Goal: Information Seeking & Learning: Find specific page/section

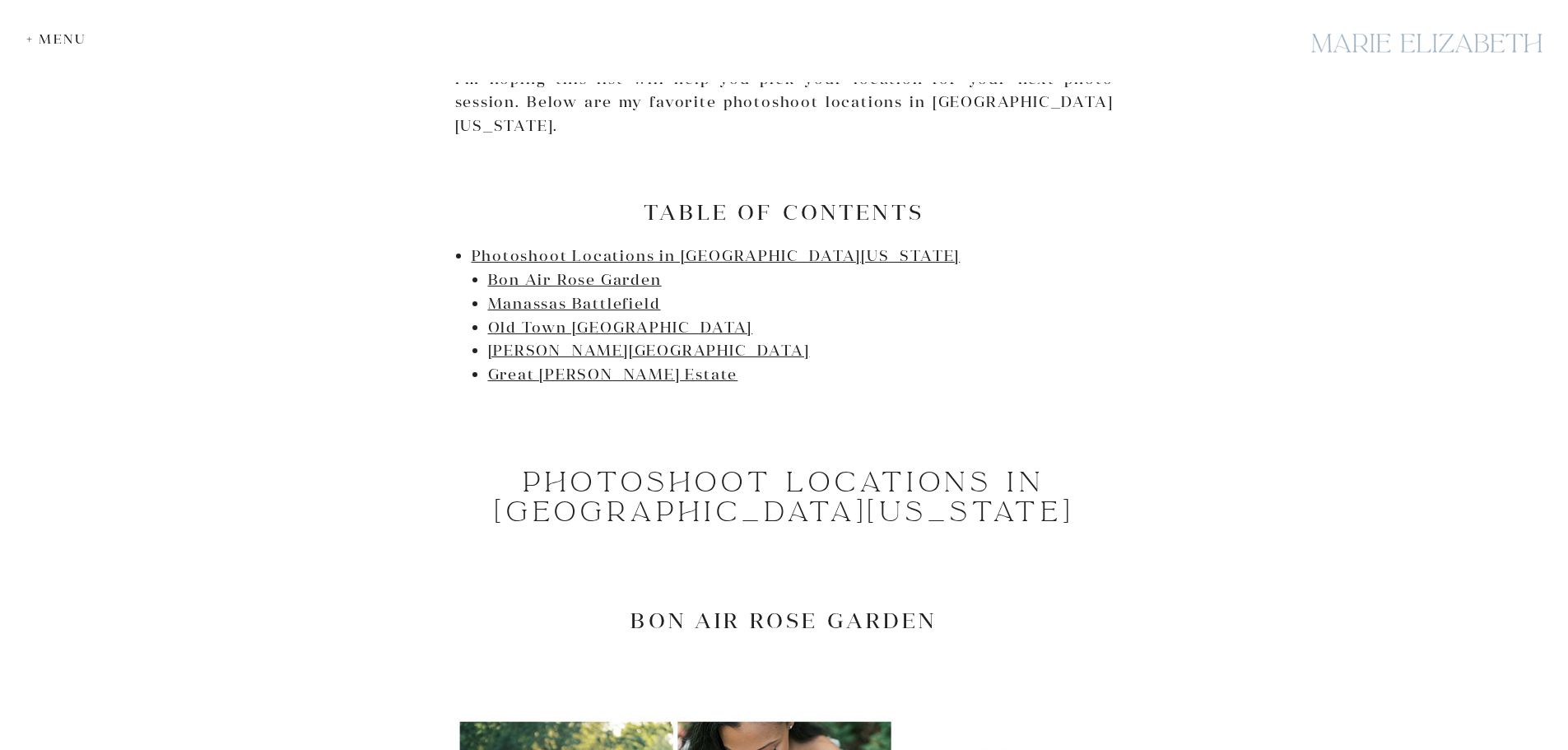
scroll to position [906, 0]
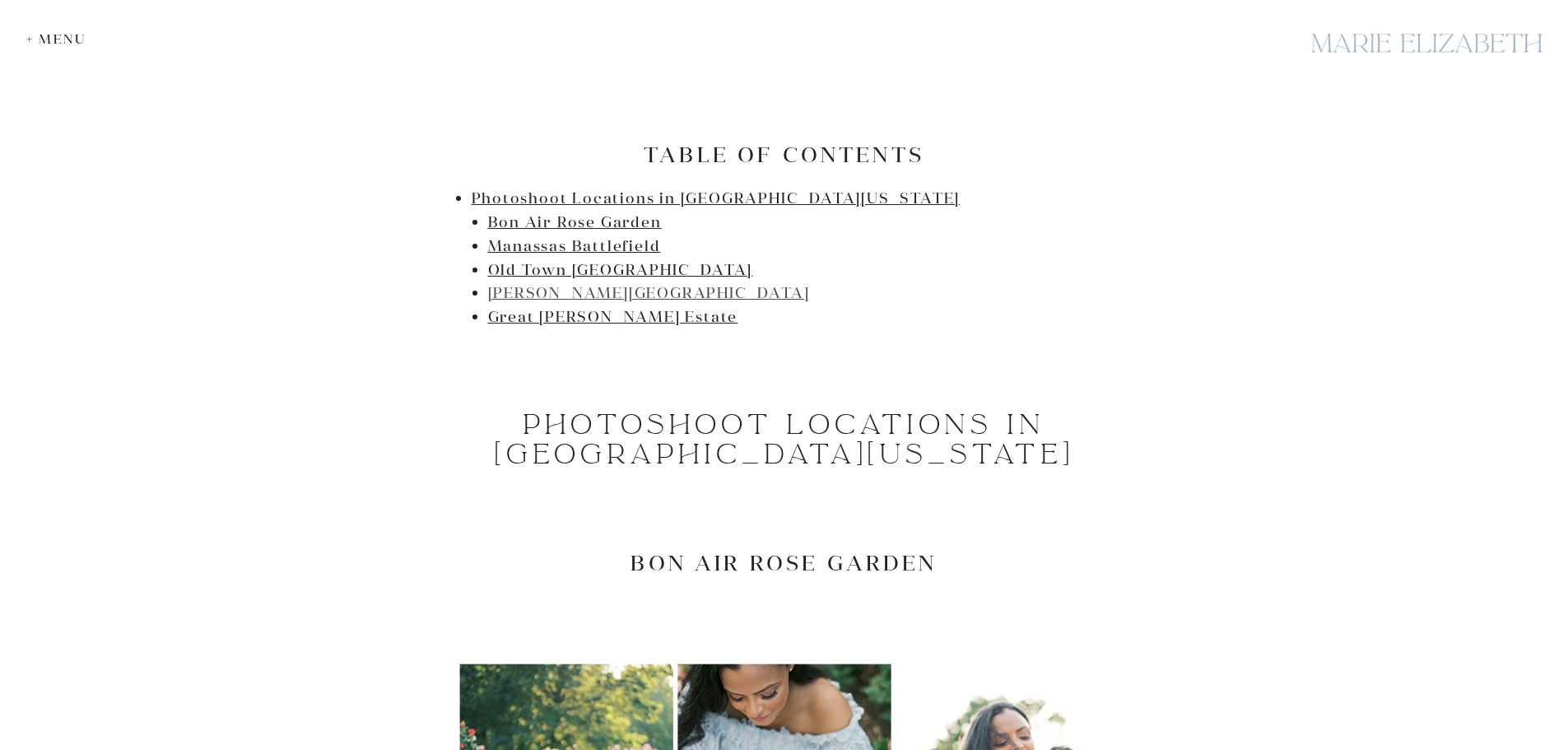
click at [526, 284] on link "[PERSON_NAME][GEOGRAPHIC_DATA]" at bounding box center [649, 293] width 322 height 19
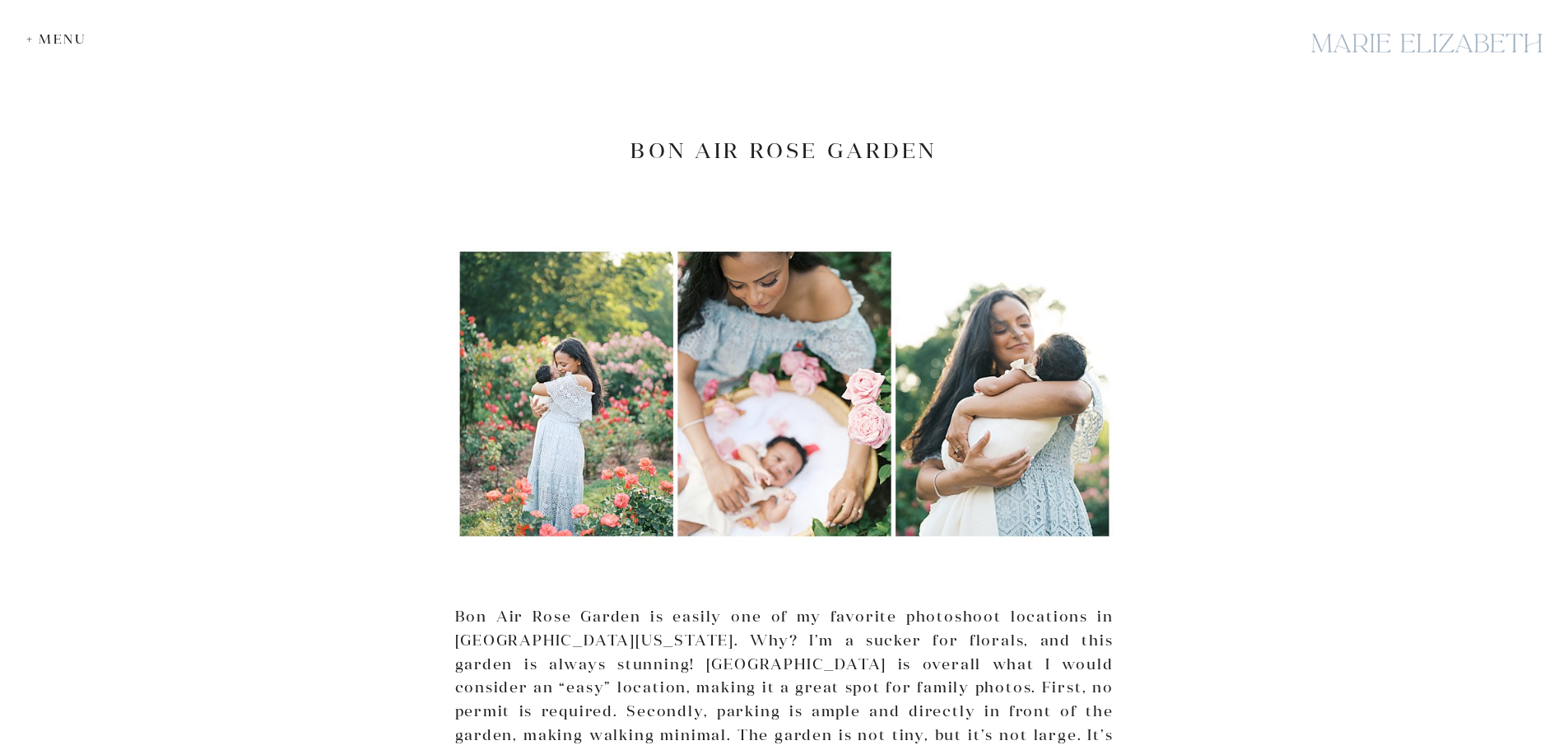
scroll to position [1331, 0]
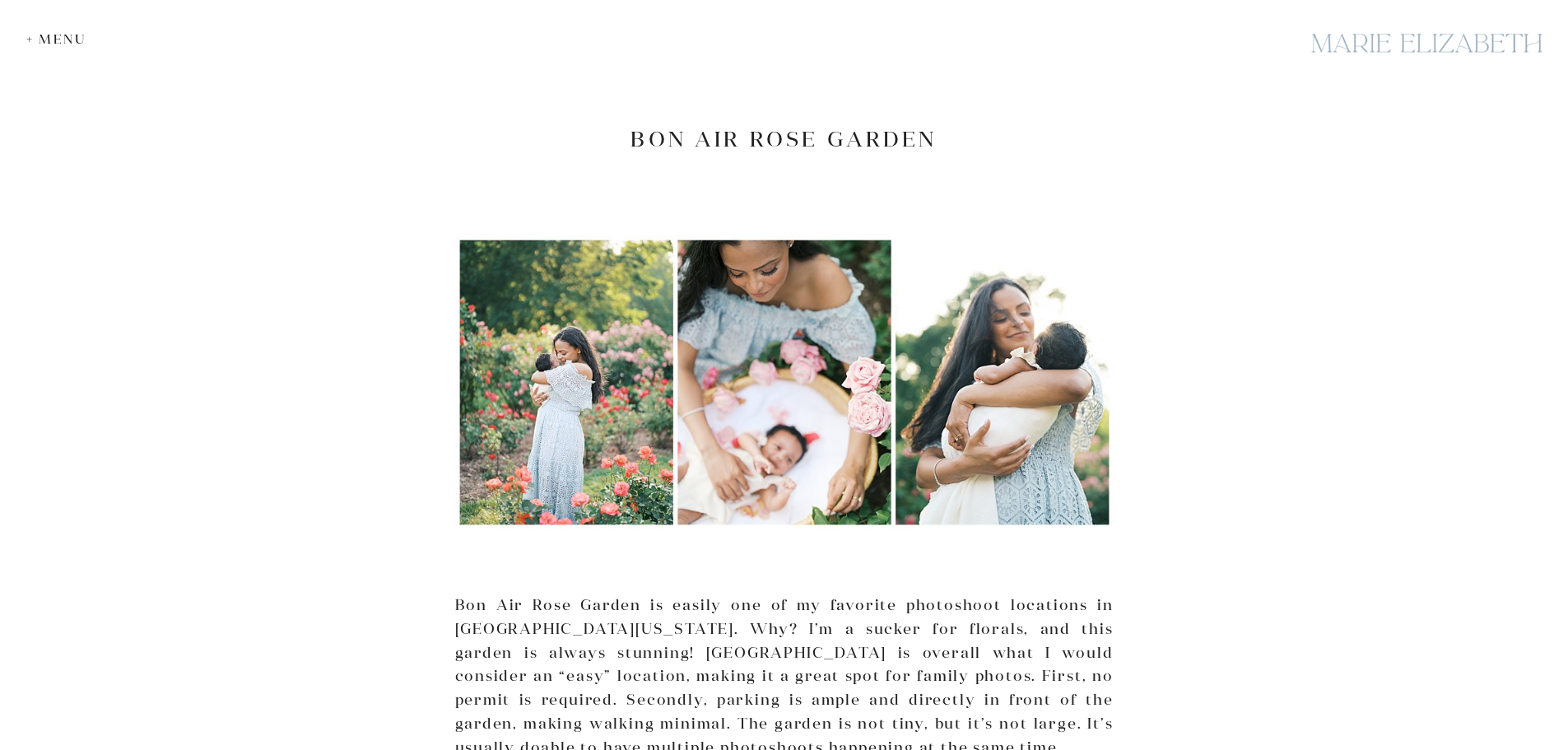
click at [712, 126] on h2 "Bon Air Rose Garden" at bounding box center [785, 139] width 659 height 25
drag, startPoint x: 643, startPoint y: 614, endPoint x: 690, endPoint y: 608, distance: 47.4
click at [668, 610] on p "Bon Air Rose Garden is easily one of my favorite photoshoot locations in [GEOGR…" at bounding box center [785, 678] width 659 height 167
drag, startPoint x: 845, startPoint y: 606, endPoint x: 975, endPoint y: 614, distance: 130.2
click at [975, 614] on p "Bon Air Rose Garden is easily one of my favorite photoshoot locations in [GEOGR…" at bounding box center [785, 678] width 659 height 167
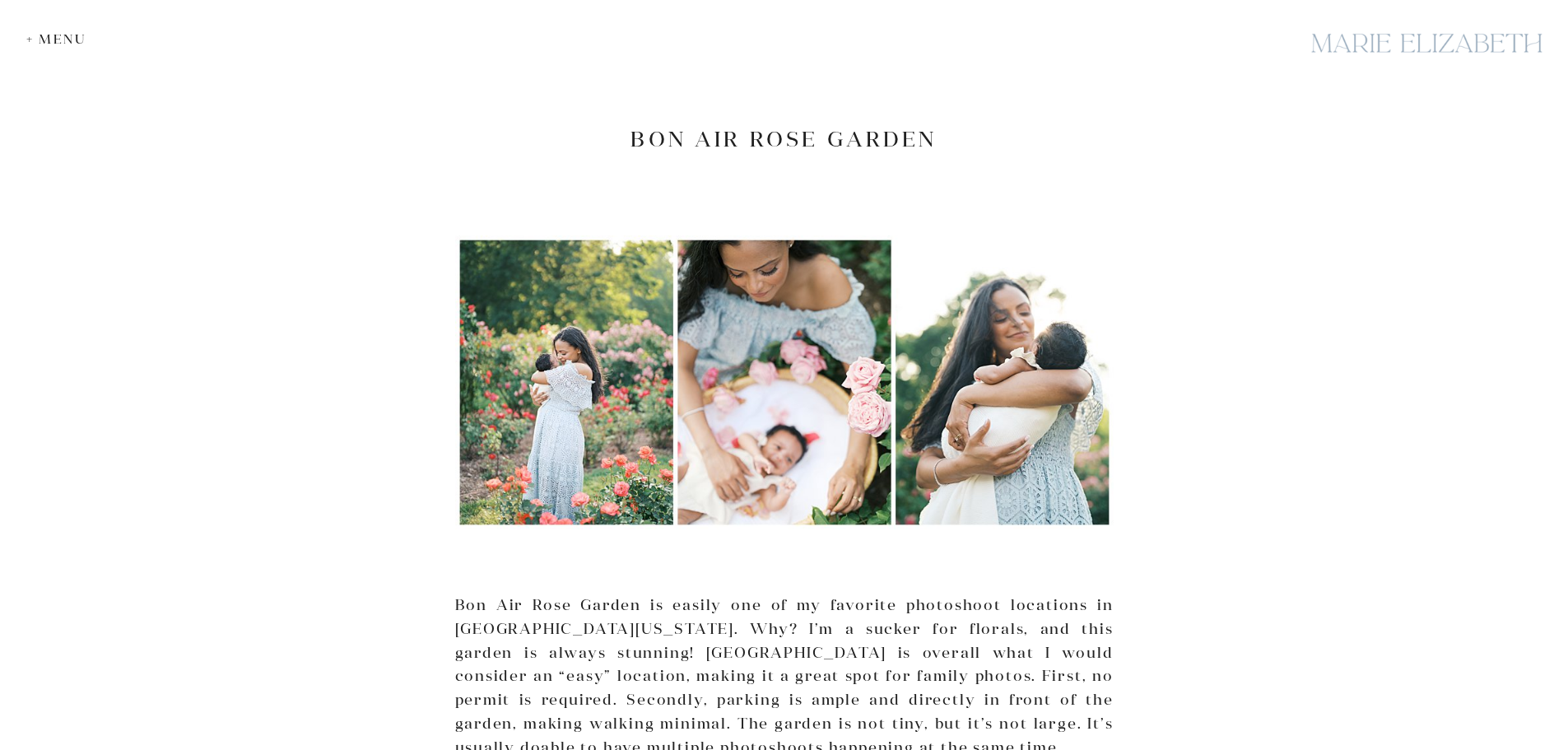
click at [455, 641] on p "Bon Air Rose Garden is easily one of my favorite photoshoot locations in [GEOGR…" at bounding box center [785, 678] width 659 height 167
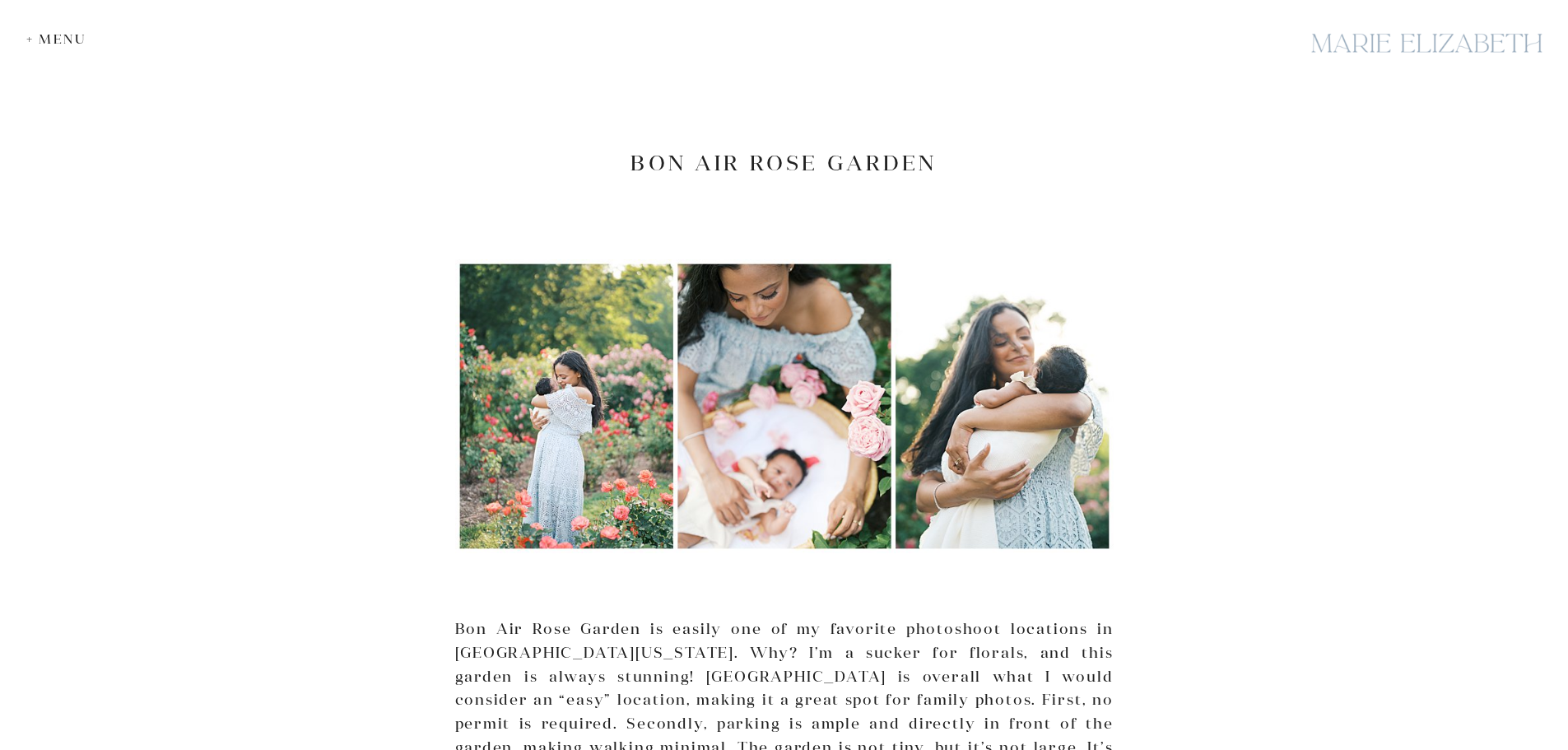
scroll to position [1248, 0]
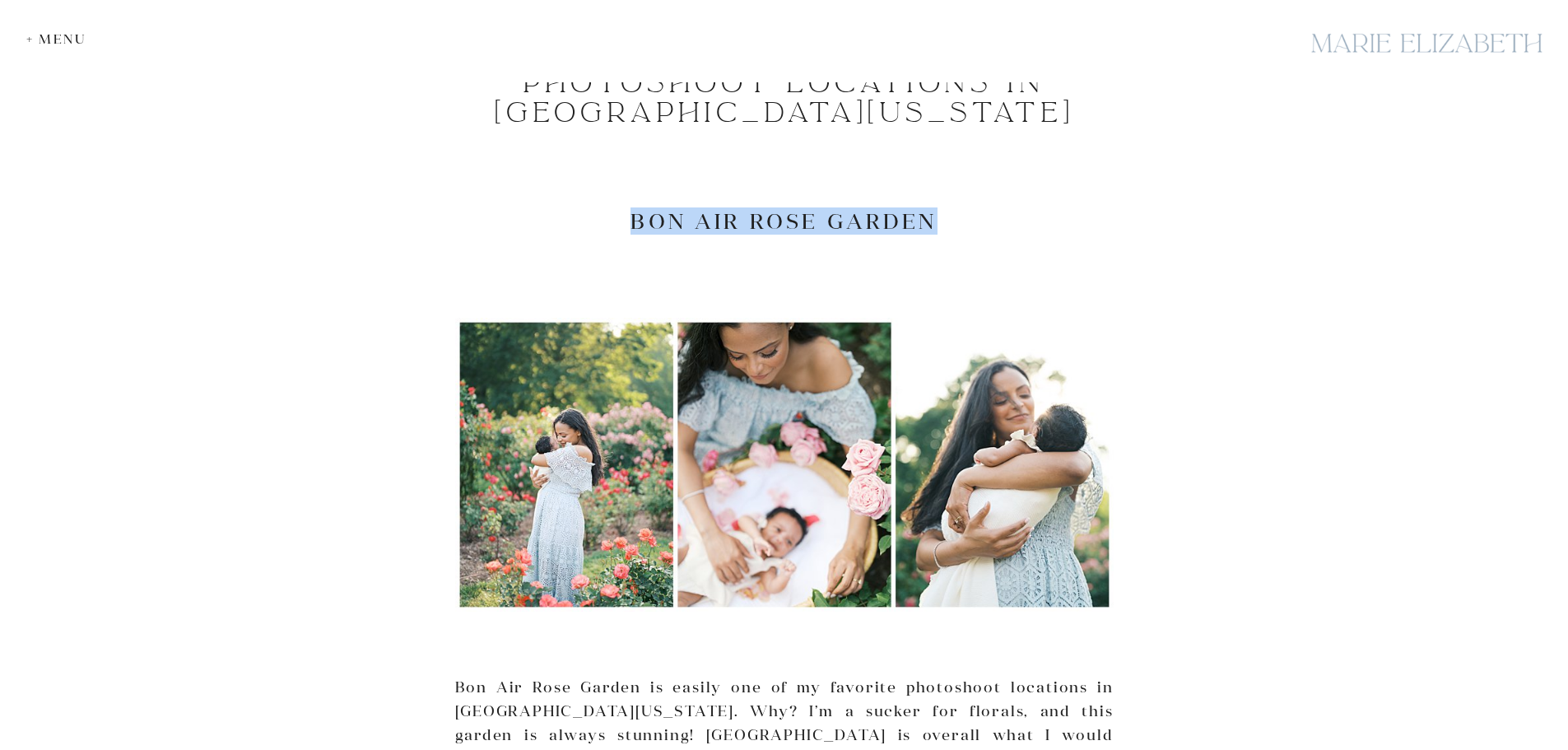
drag, startPoint x: 943, startPoint y: 205, endPoint x: 595, endPoint y: 210, distance: 348.0
click at [595, 210] on h2 "Bon Air Rose Garden" at bounding box center [785, 221] width 659 height 25
copy h2 "Bon Air Rose Garden"
